Goal: Task Accomplishment & Management: Use online tool/utility

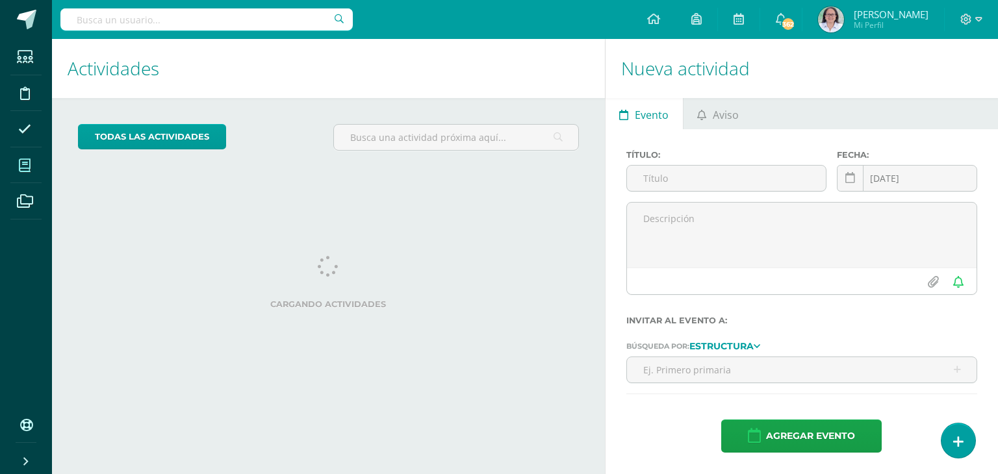
click at [34, 162] on span at bounding box center [24, 165] width 29 height 29
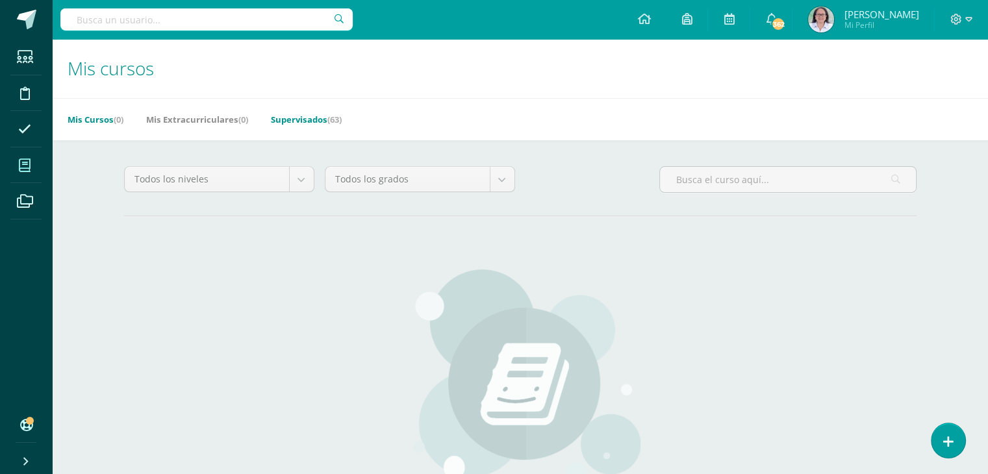
click at [303, 125] on link "Supervisados (63)" at bounding box center [306, 119] width 71 height 21
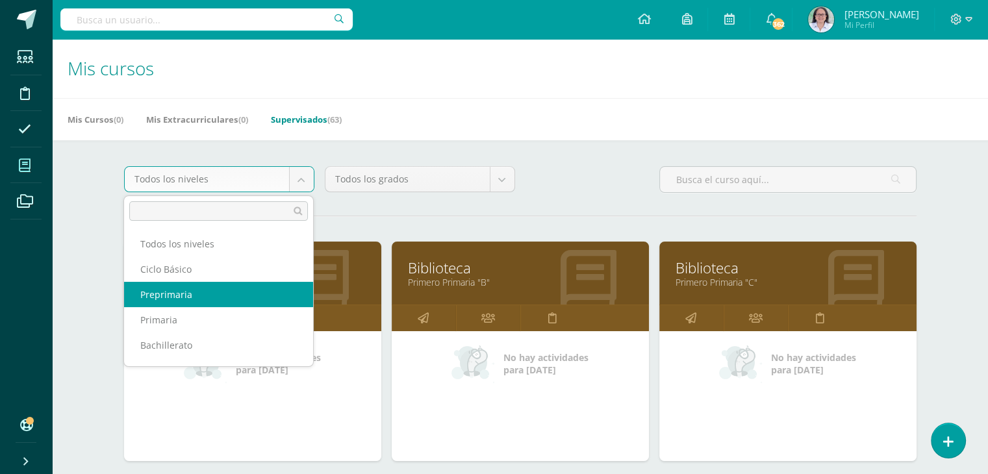
scroll to position [17, 0]
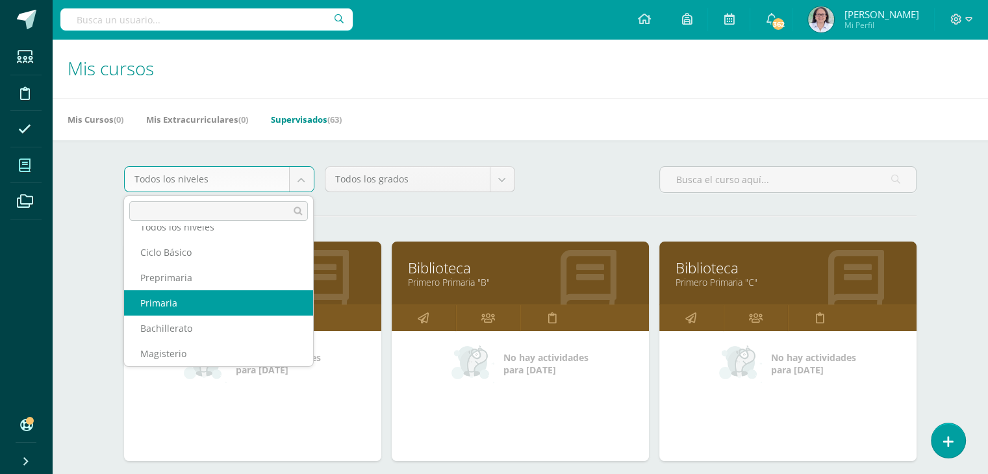
select select "6"
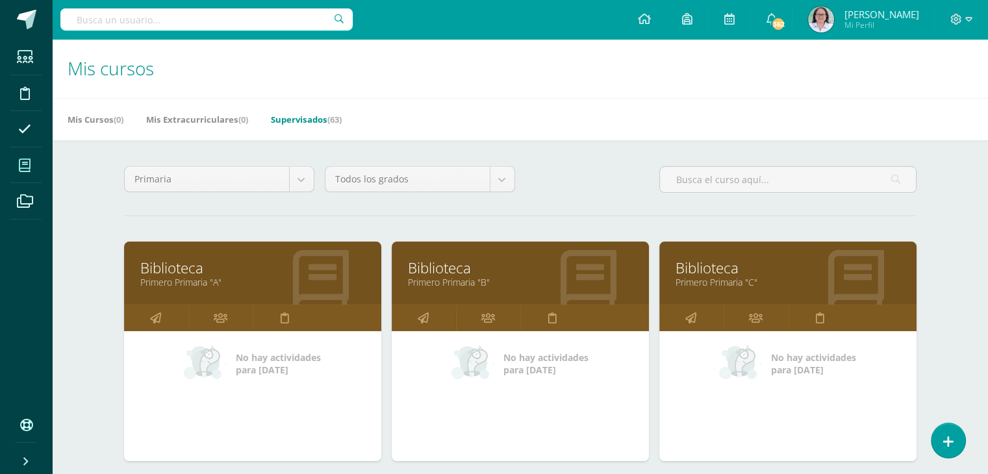
scroll to position [260, 0]
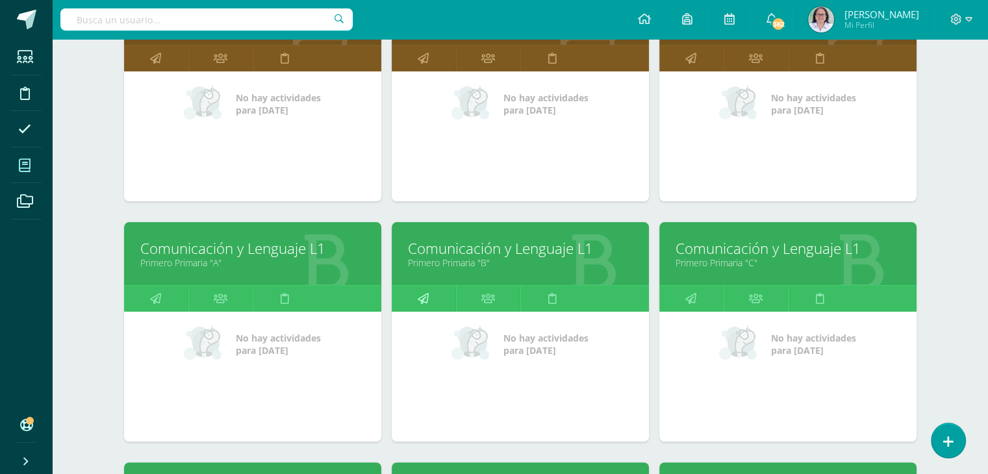
click at [422, 297] on icon at bounding box center [423, 298] width 11 height 25
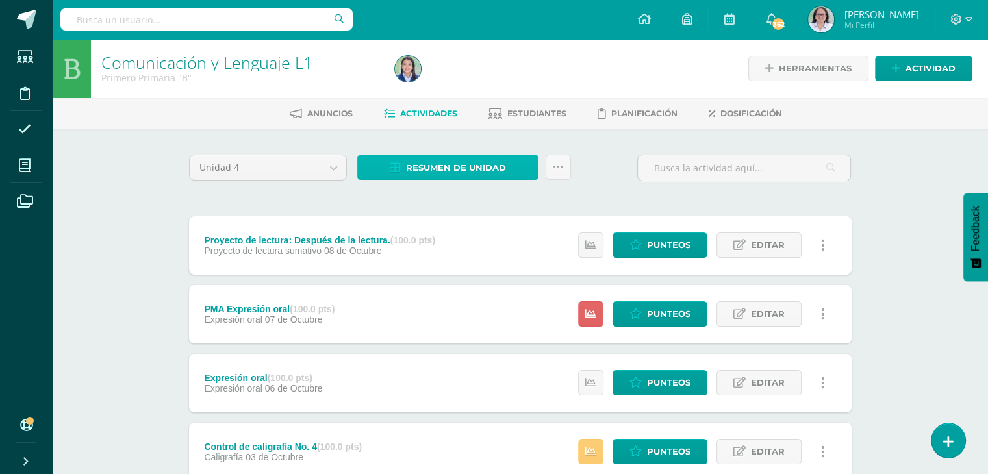
click at [438, 164] on span "Resumen de unidad" at bounding box center [456, 168] width 100 height 24
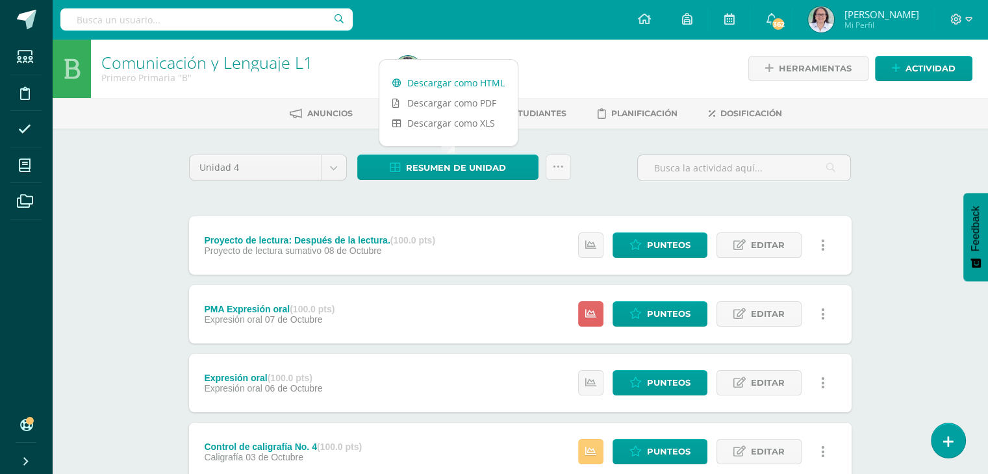
click at [468, 84] on link "Descargar como HTML" at bounding box center [448, 83] width 138 height 20
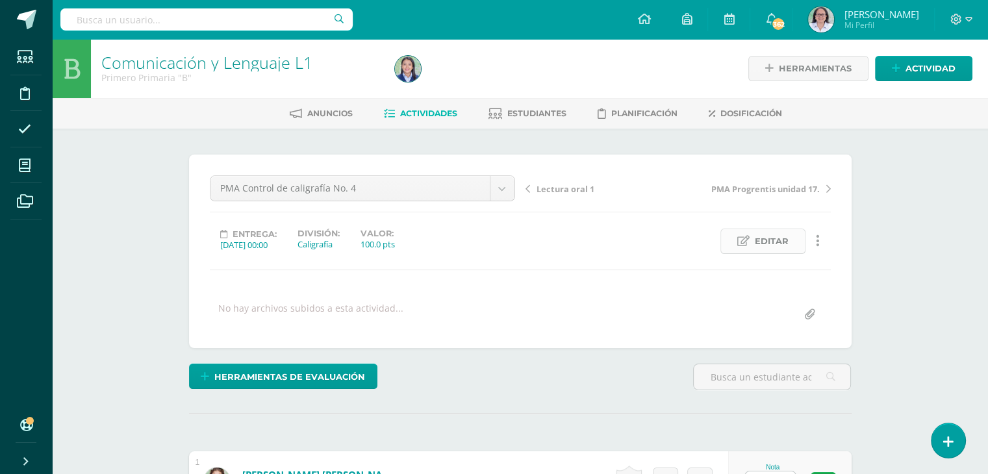
click at [778, 240] on span "Editar" at bounding box center [772, 241] width 34 height 24
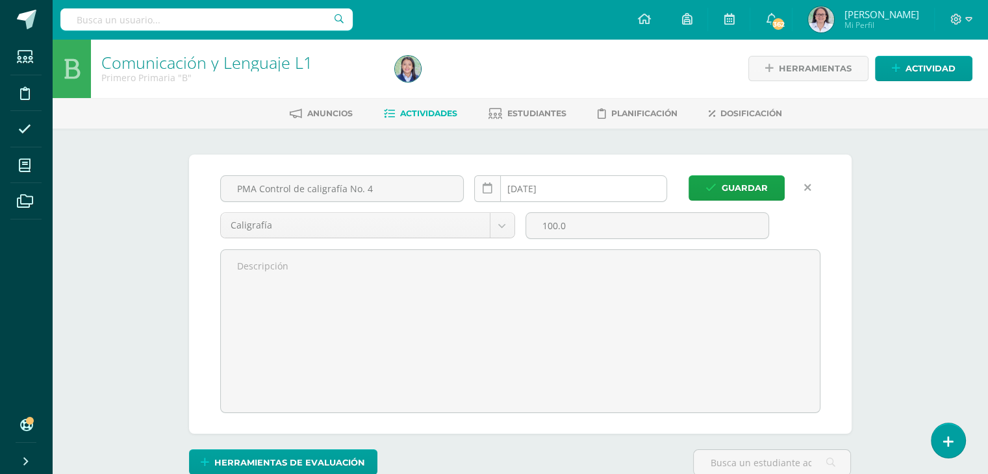
scroll to position [1, 0]
click at [486, 190] on icon at bounding box center [488, 188] width 10 height 11
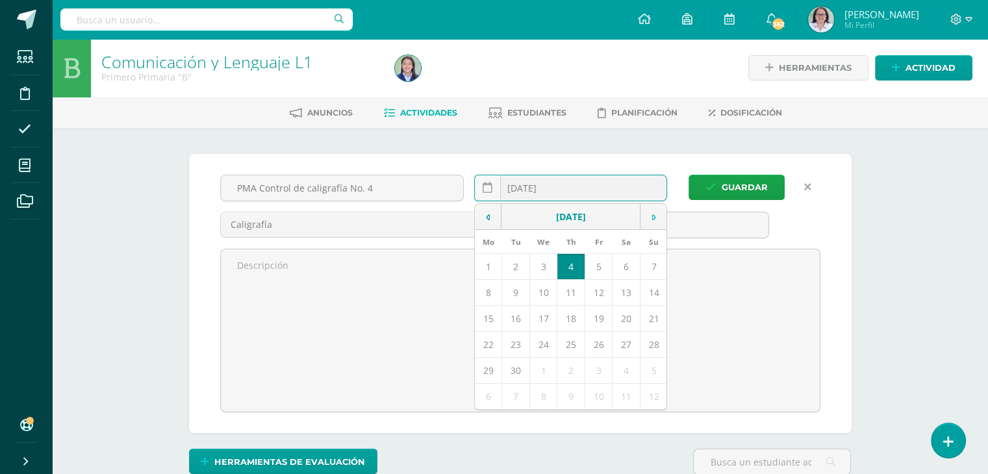
click at [655, 217] on icon at bounding box center [654, 217] width 4 height 9
click at [514, 292] on td "7" at bounding box center [515, 292] width 27 height 26
type input "2025-10-07"
click at [746, 181] on span "Guardar" at bounding box center [745, 187] width 46 height 24
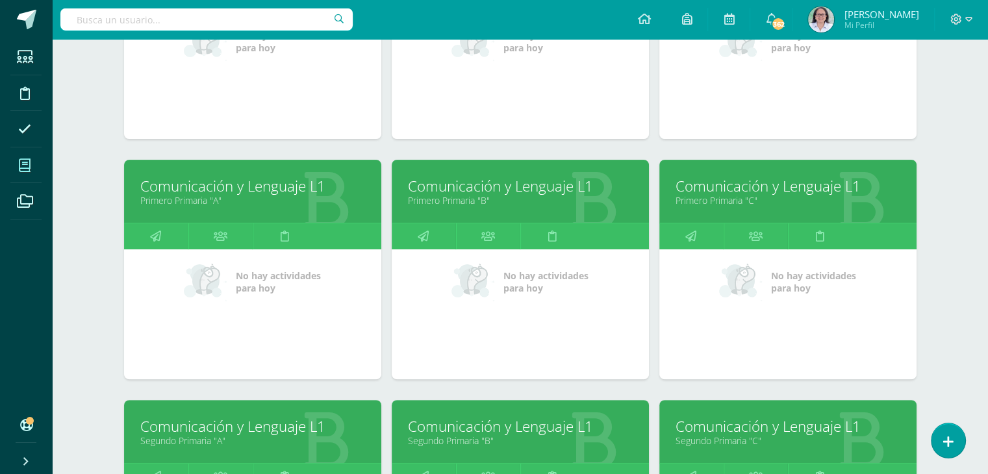
scroll to position [325, 0]
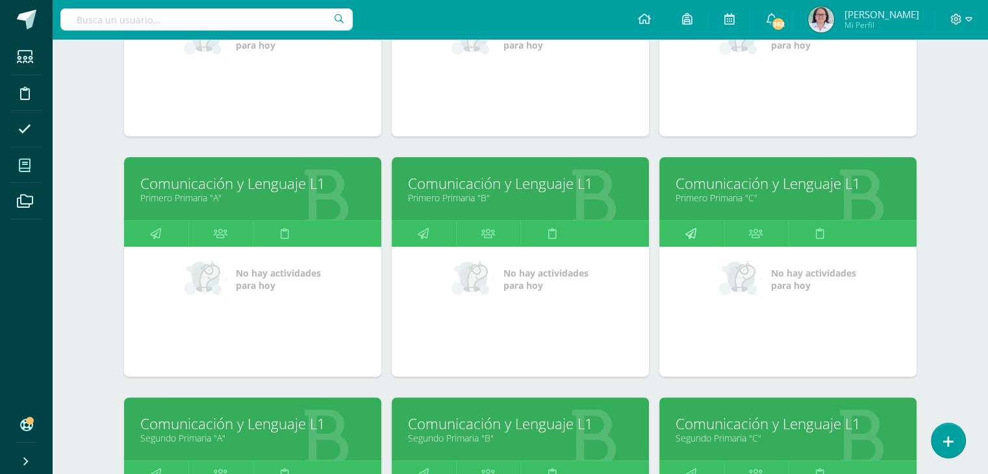
click at [694, 230] on icon at bounding box center [690, 233] width 11 height 25
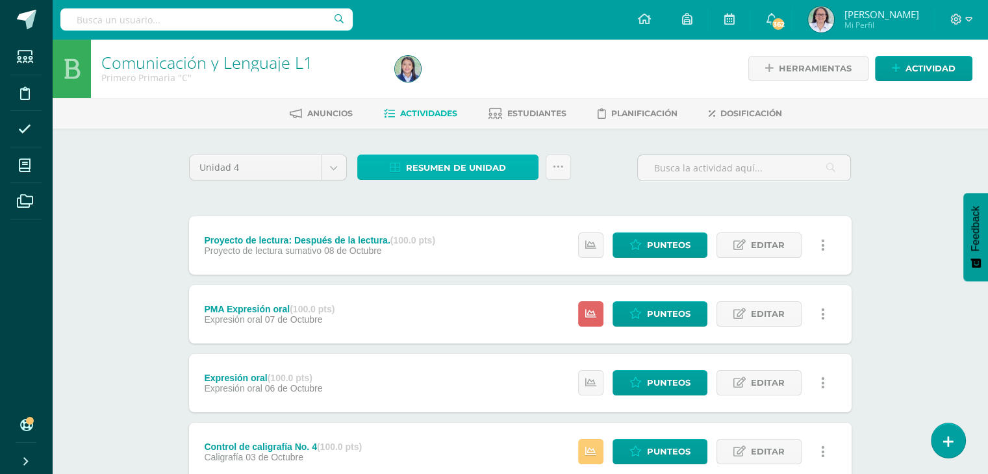
click at [447, 169] on span "Resumen de unidad" at bounding box center [456, 168] width 100 height 24
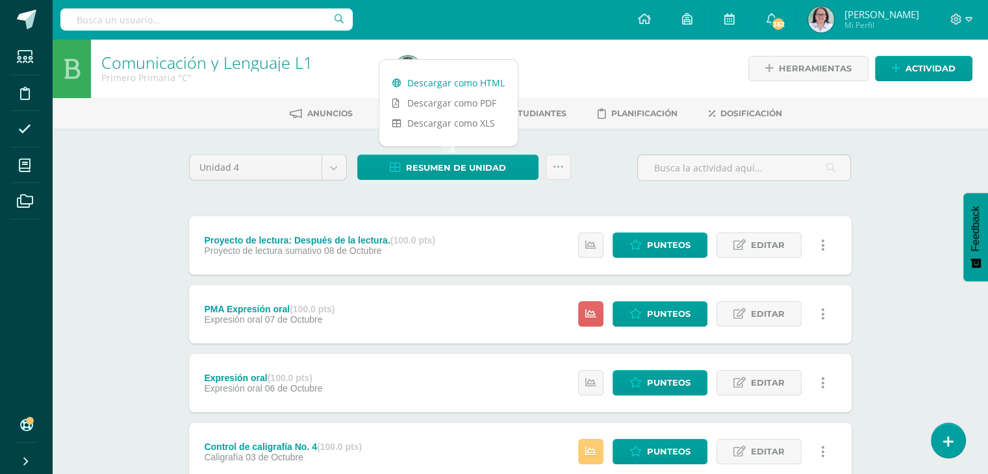
click at [457, 83] on link "Descargar como HTML" at bounding box center [448, 83] width 138 height 20
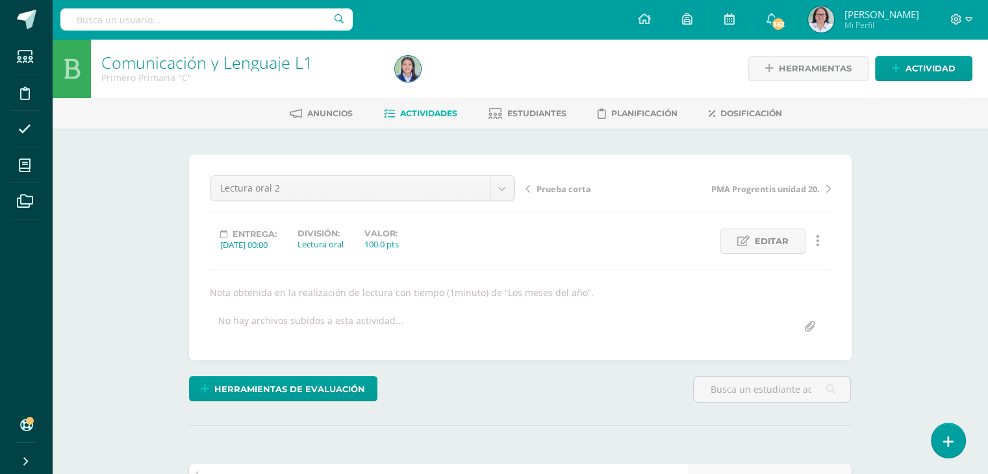
scroll to position [1, 0]
click at [776, 240] on span "Editar" at bounding box center [772, 241] width 34 height 24
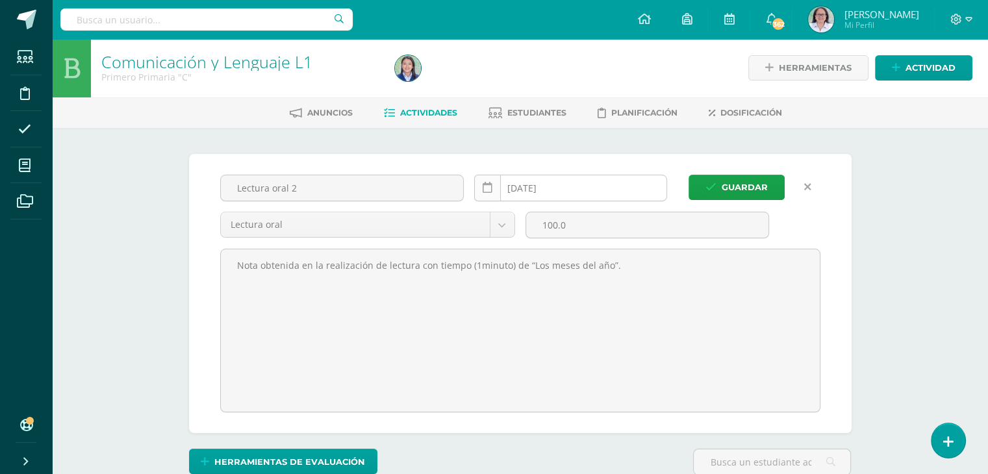
click at [486, 191] on icon at bounding box center [488, 188] width 10 height 11
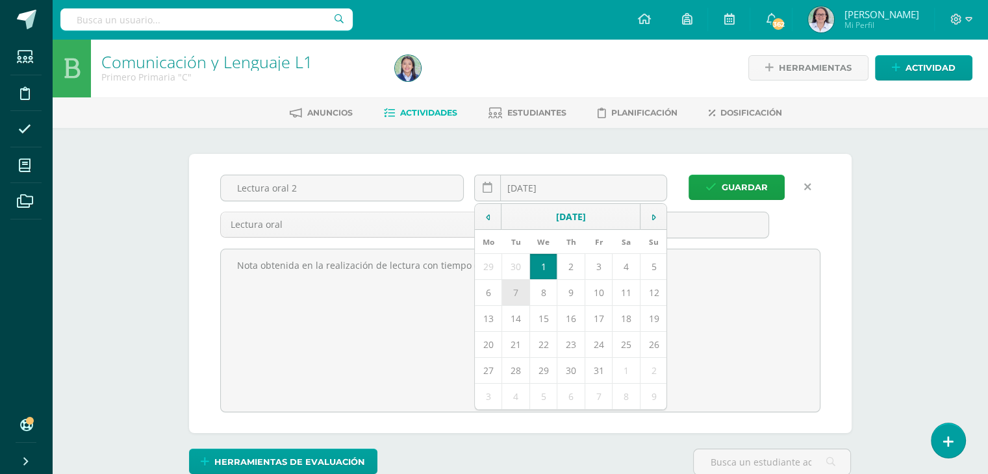
click at [512, 294] on td "7" at bounding box center [515, 292] width 27 height 26
type input "2025-10-07"
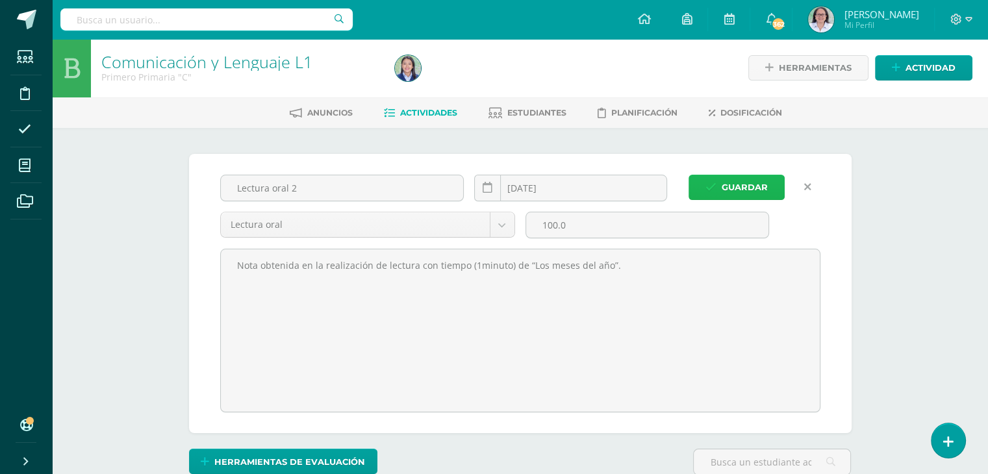
click at [748, 185] on span "Guardar" at bounding box center [745, 187] width 46 height 24
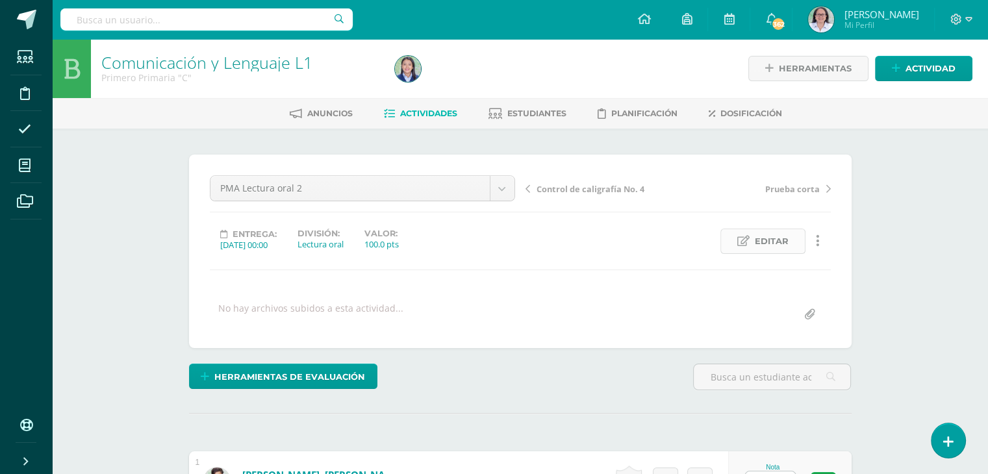
click at [774, 241] on span "Editar" at bounding box center [772, 241] width 34 height 24
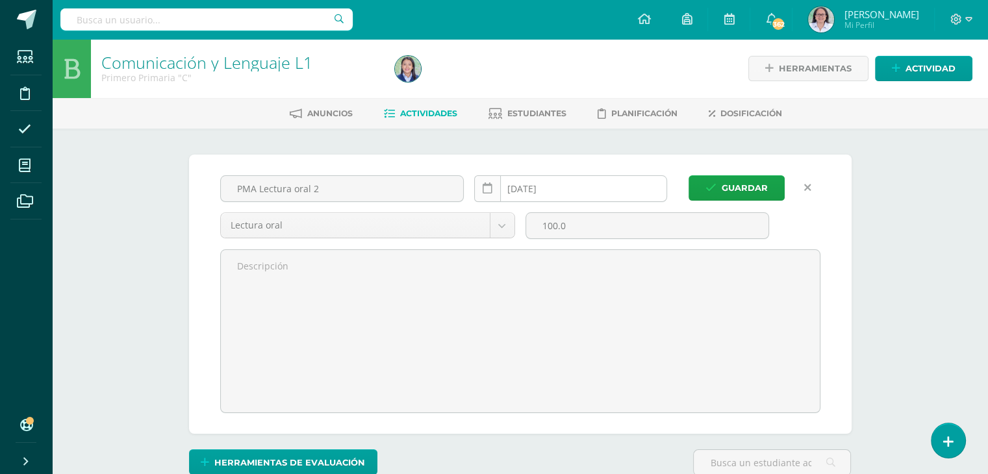
click at [483, 189] on icon at bounding box center [488, 188] width 10 height 11
click at [546, 292] on td "8" at bounding box center [542, 293] width 27 height 26
type input "2025-10-08"
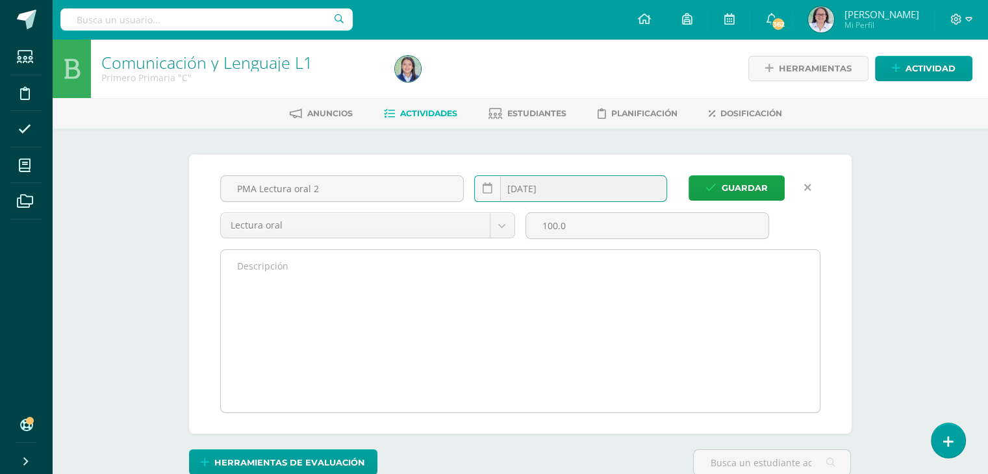
scroll to position [1, 0]
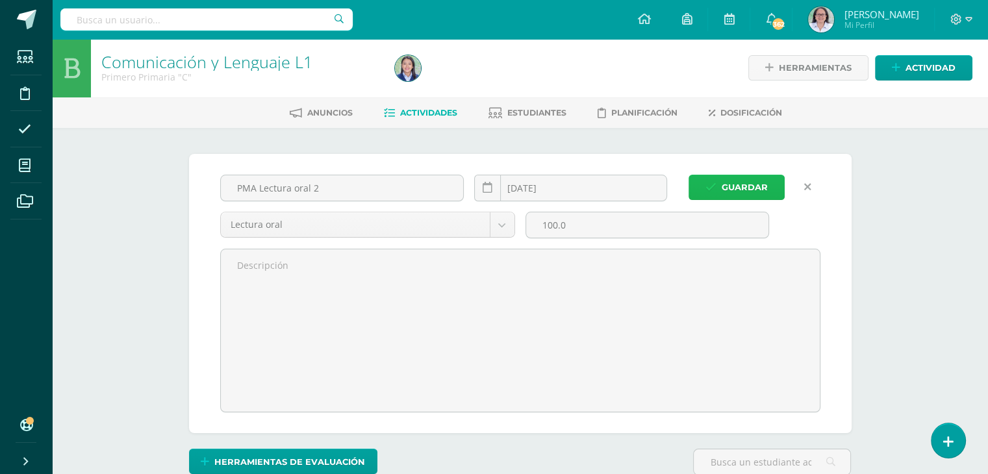
click at [752, 185] on span "Guardar" at bounding box center [745, 187] width 46 height 24
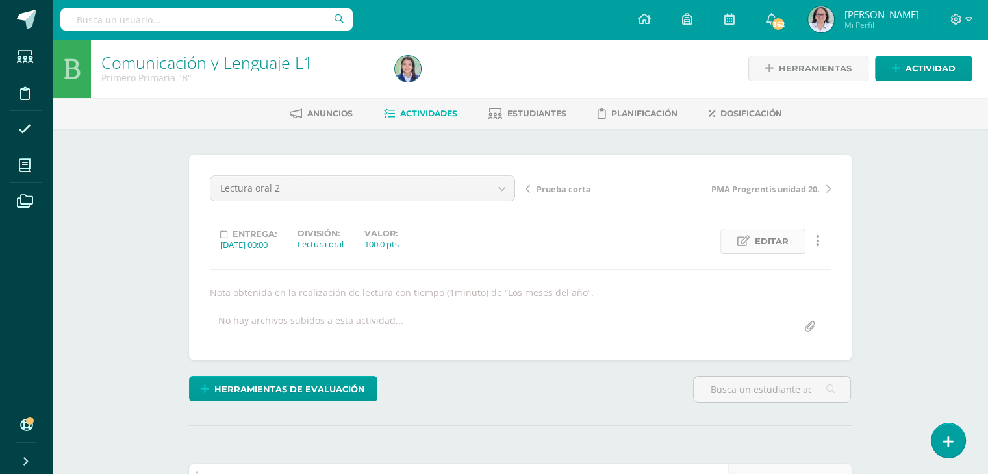
click at [769, 243] on span "Editar" at bounding box center [772, 241] width 34 height 24
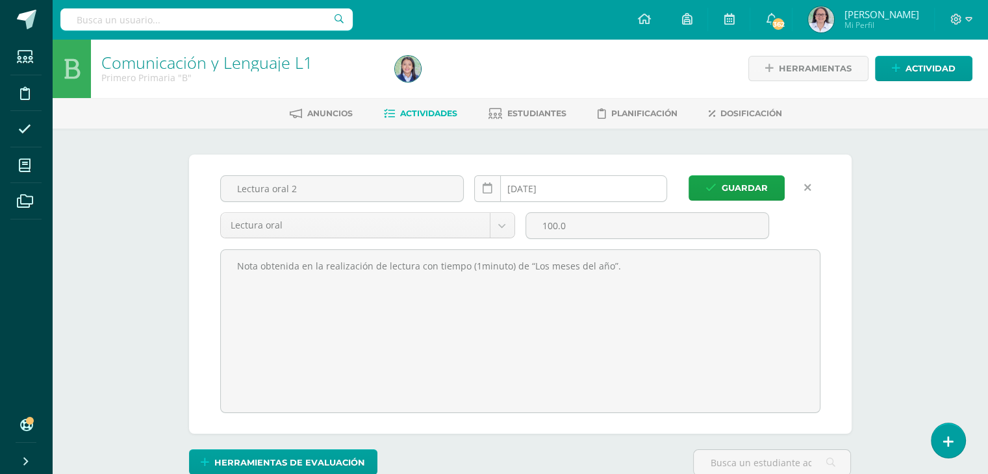
click at [488, 191] on icon at bounding box center [488, 188] width 10 height 11
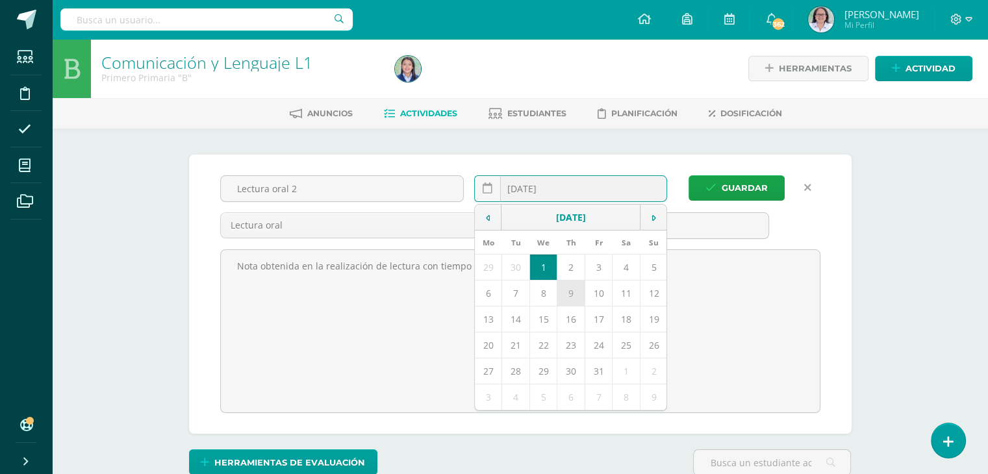
click at [572, 292] on td "9" at bounding box center [570, 293] width 27 height 26
type input "[DATE]"
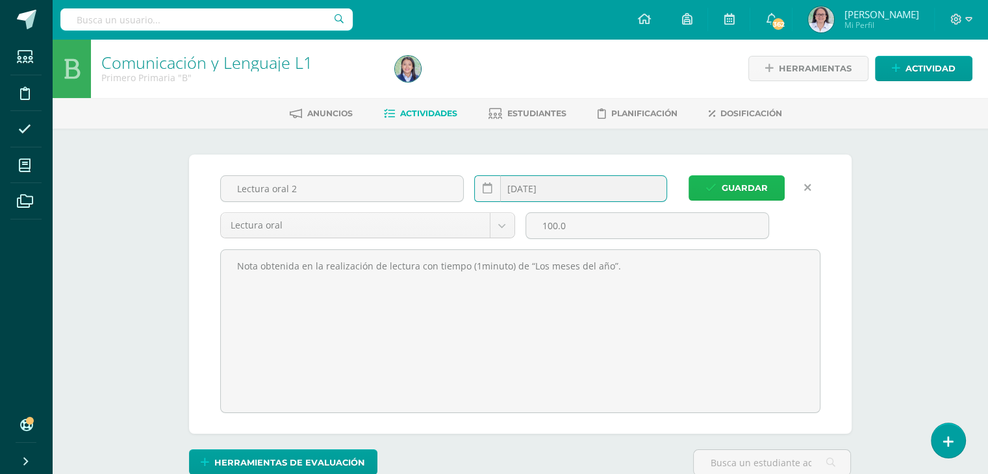
click at [744, 188] on span "Guardar" at bounding box center [745, 188] width 46 height 24
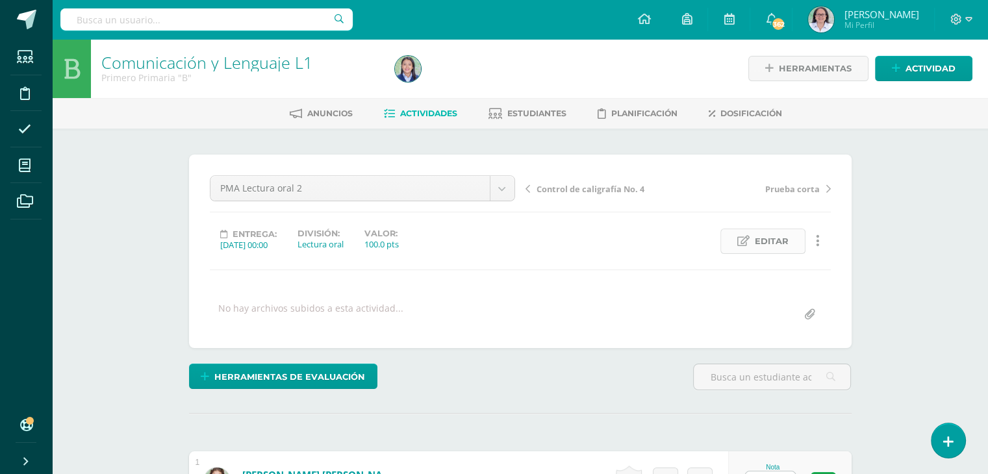
click at [777, 237] on span "Editar" at bounding box center [772, 241] width 34 height 24
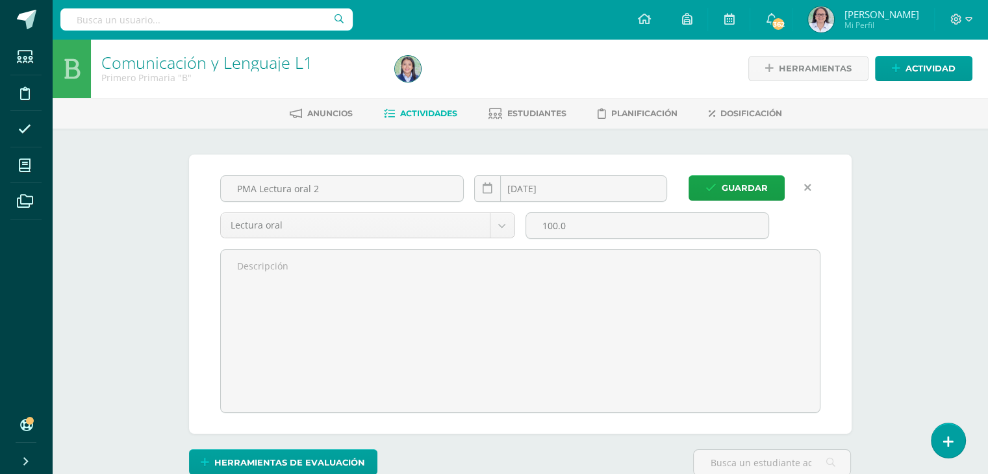
scroll to position [1, 0]
click at [488, 186] on icon at bounding box center [488, 188] width 10 height 11
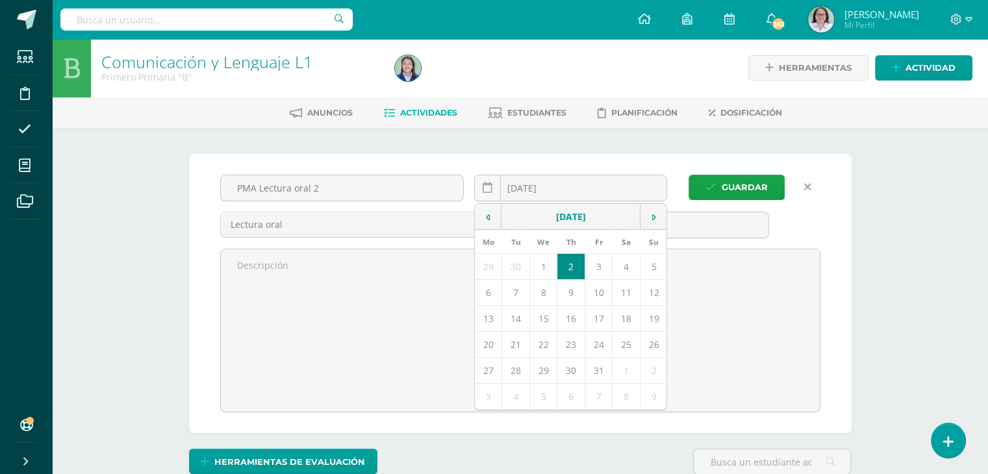
click at [599, 294] on td "10" at bounding box center [598, 292] width 27 height 26
type input "[DATE]"
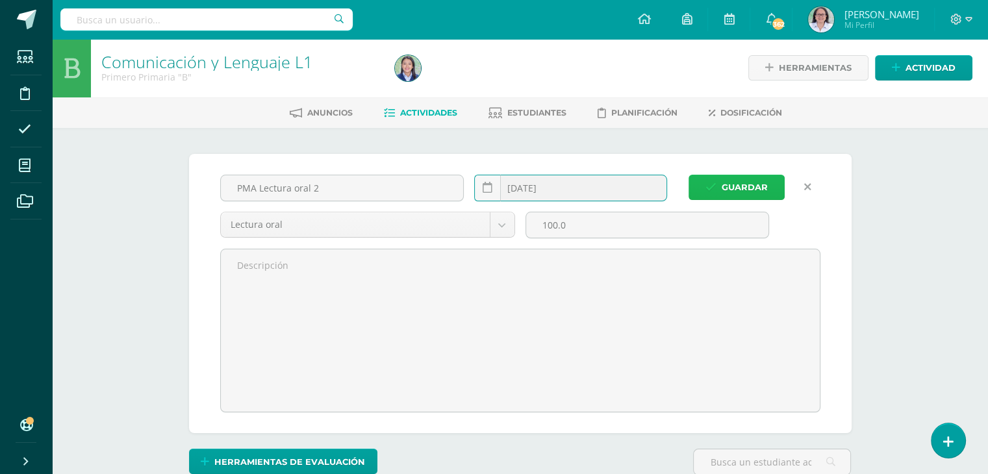
click at [754, 185] on span "Guardar" at bounding box center [745, 187] width 46 height 24
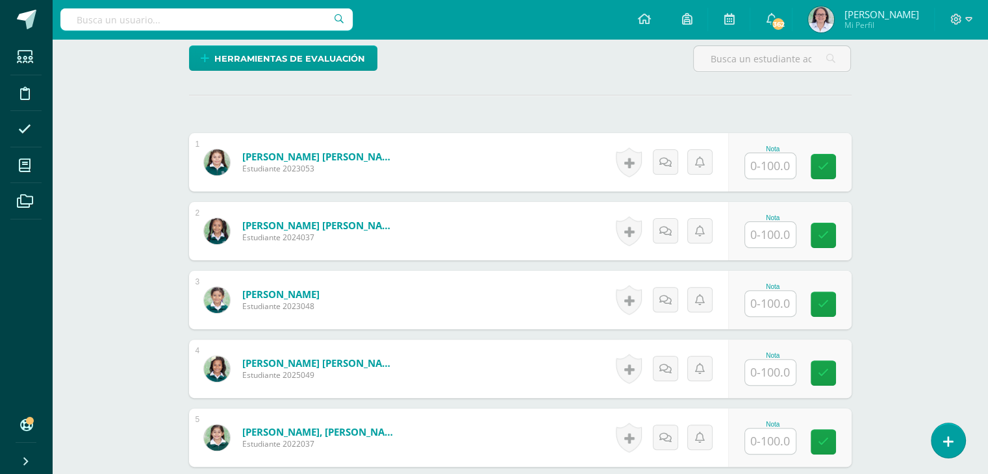
scroll to position [325, 0]
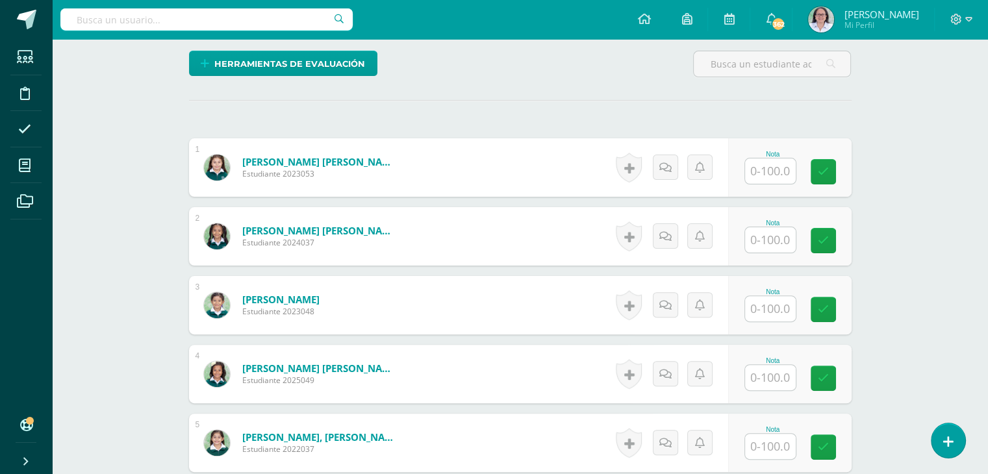
type input "1"
click at [766, 177] on input "text" at bounding box center [770, 170] width 51 height 25
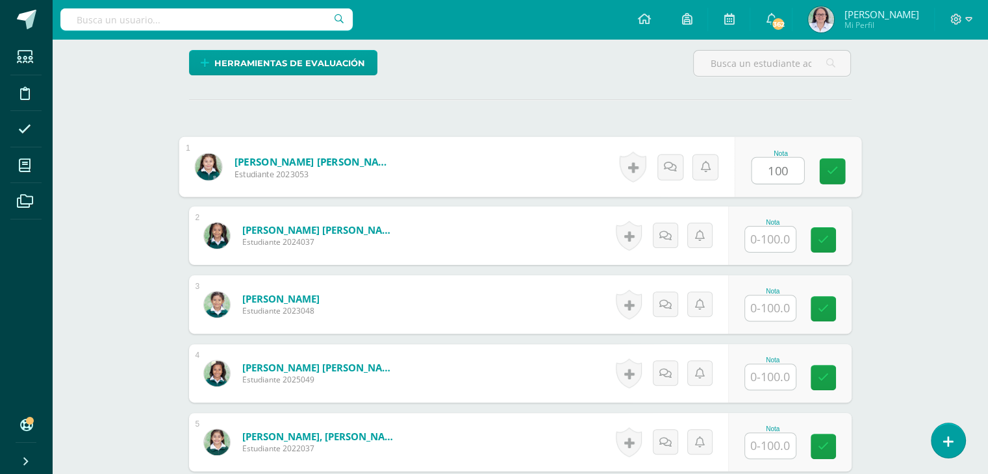
type input "100"
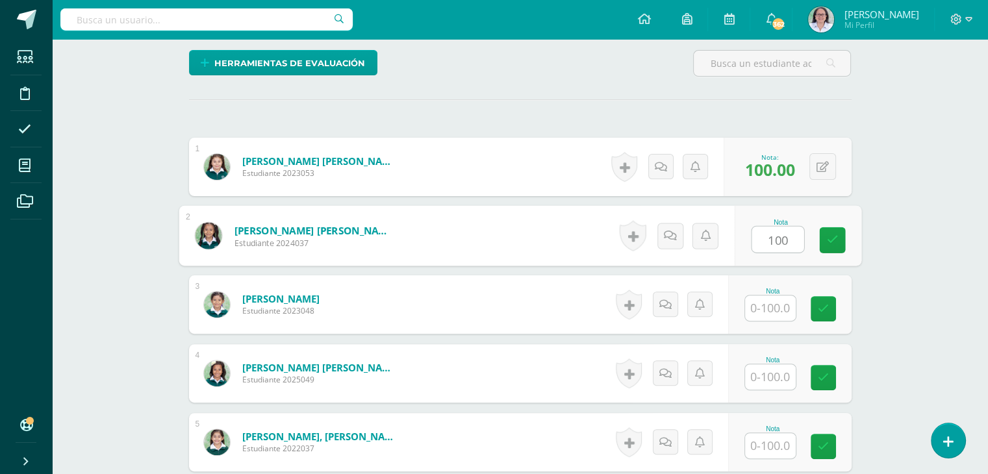
type input "100"
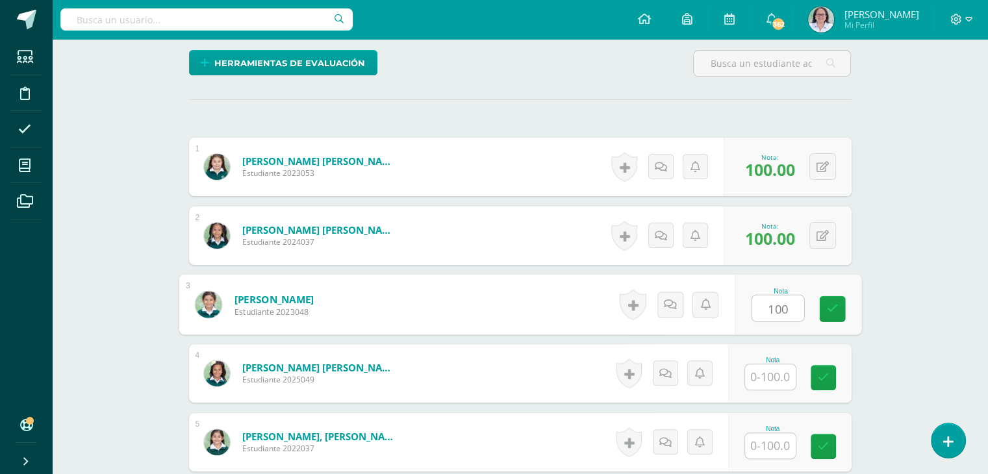
type input "100"
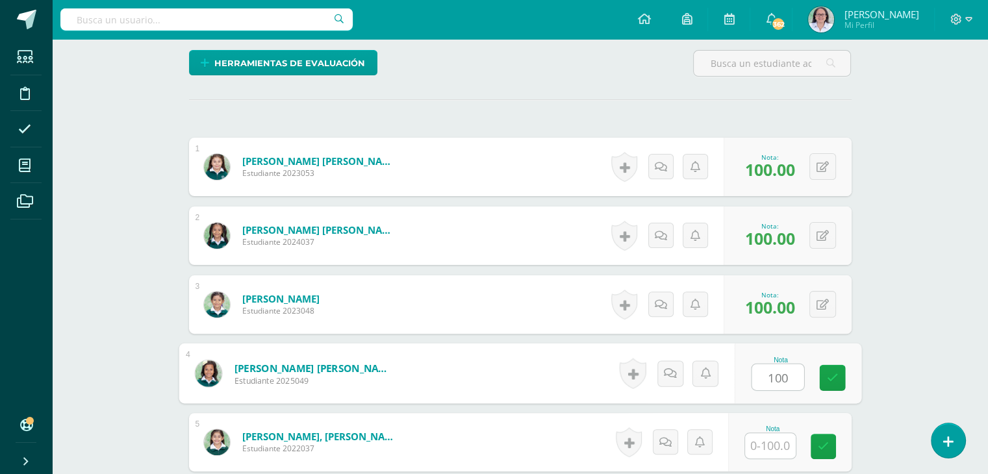
type input "100"
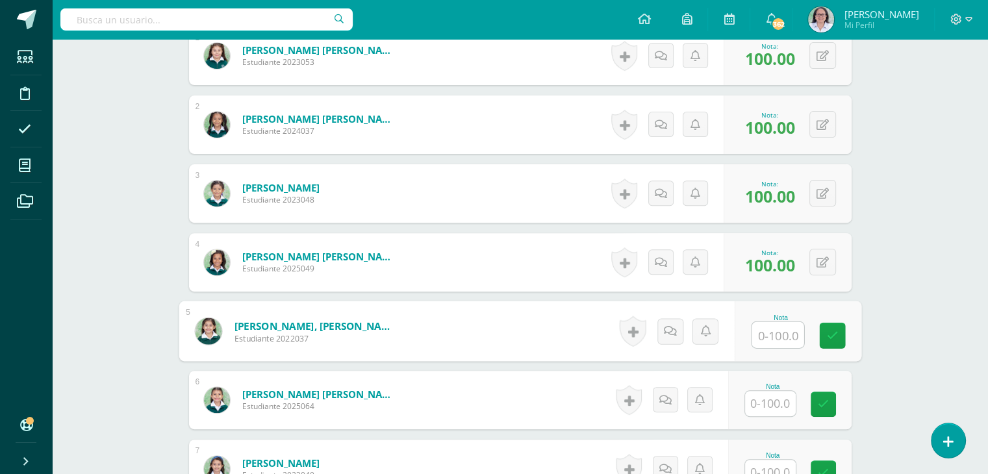
scroll to position [456, 0]
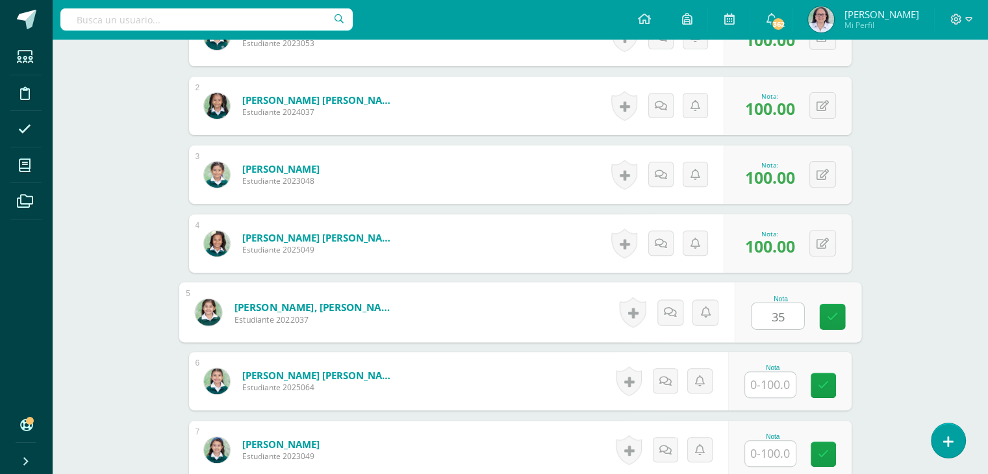
type input "3"
type input "65"
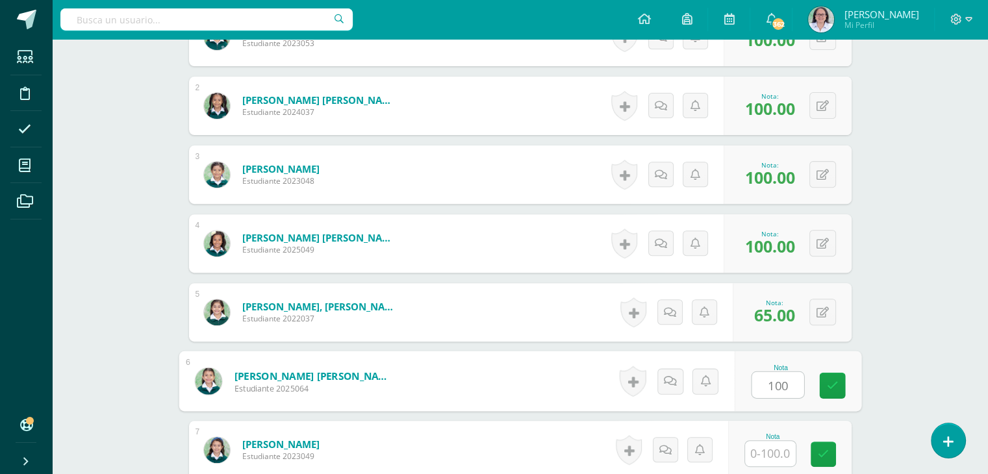
type input "100"
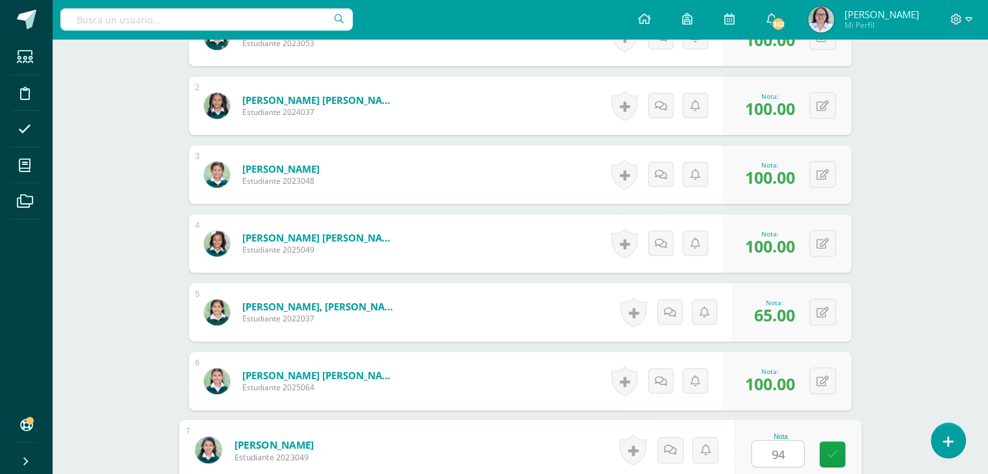
type input "94"
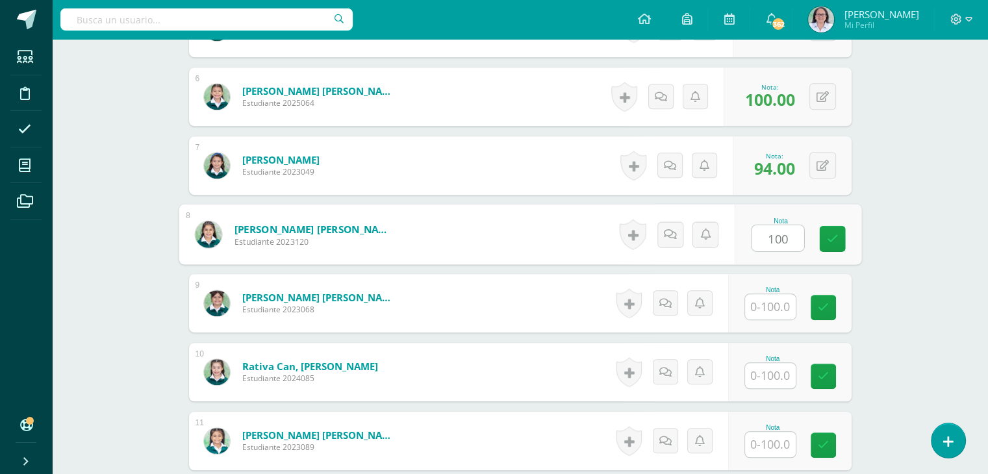
type input "100"
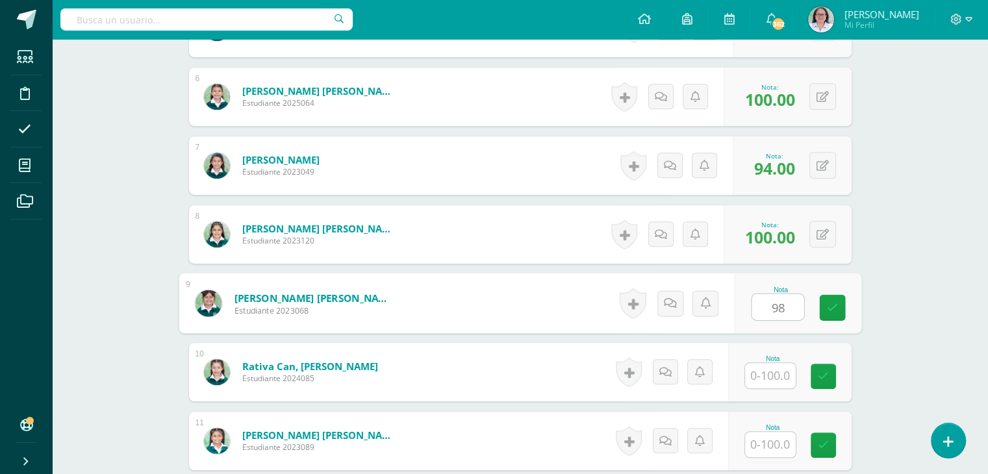
type input "98"
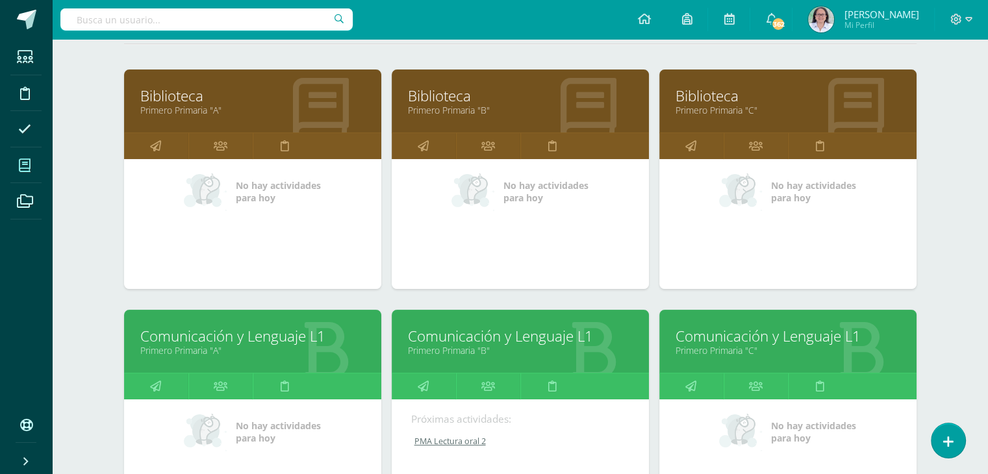
scroll to position [390, 0]
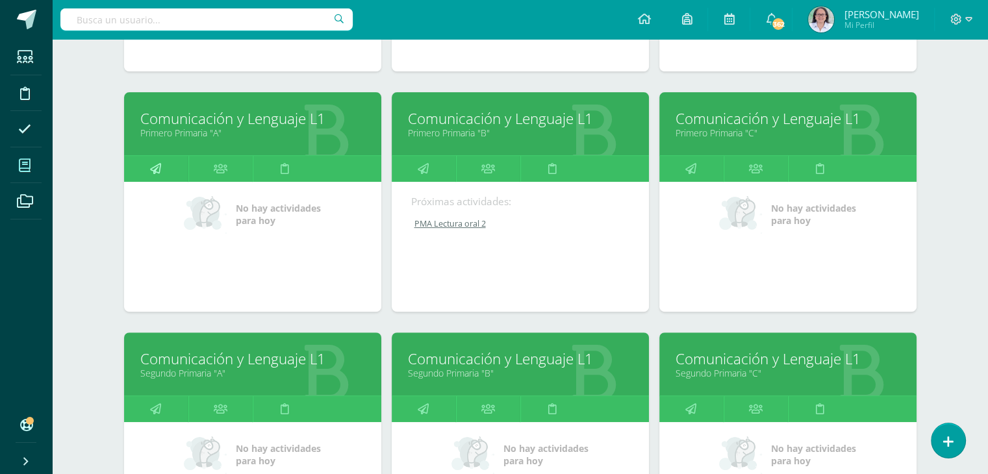
click at [156, 169] on icon at bounding box center [155, 168] width 11 height 25
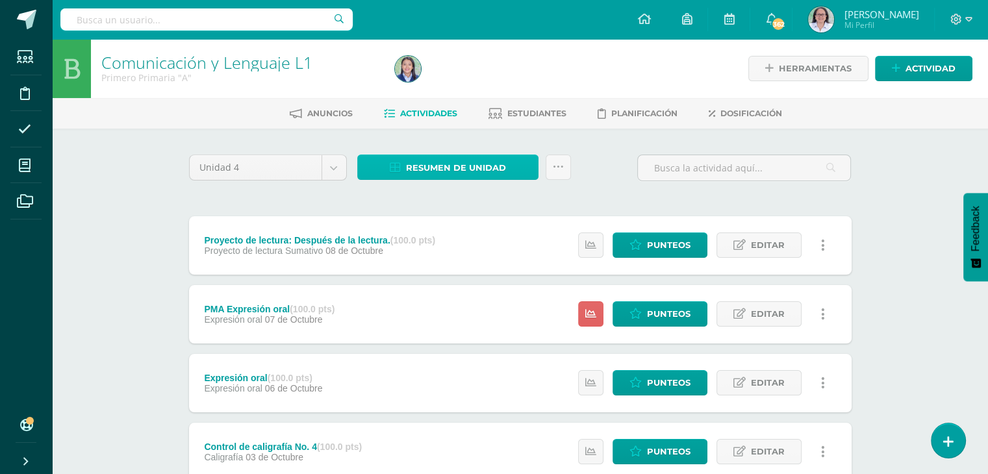
click at [452, 170] on span "Resumen de unidad" at bounding box center [456, 168] width 100 height 24
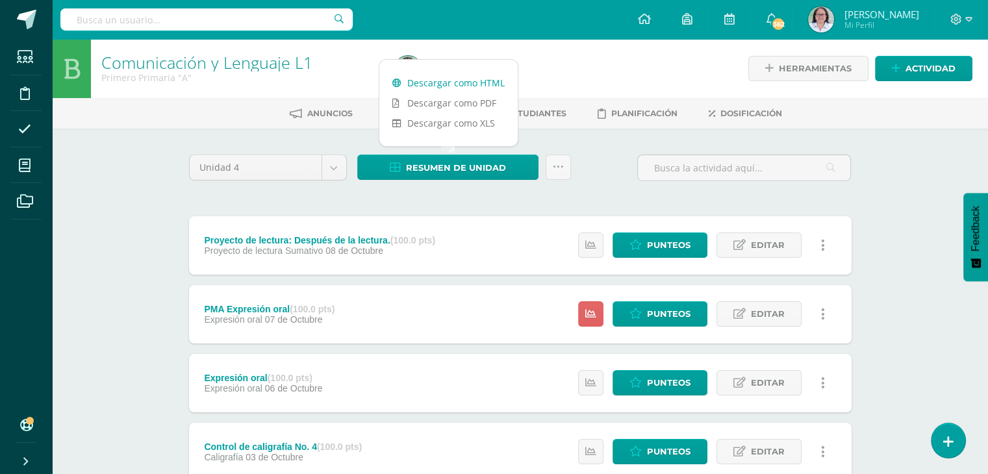
click at [437, 84] on link "Descargar como HTML" at bounding box center [448, 83] width 138 height 20
